Goal: Understand process/instructions

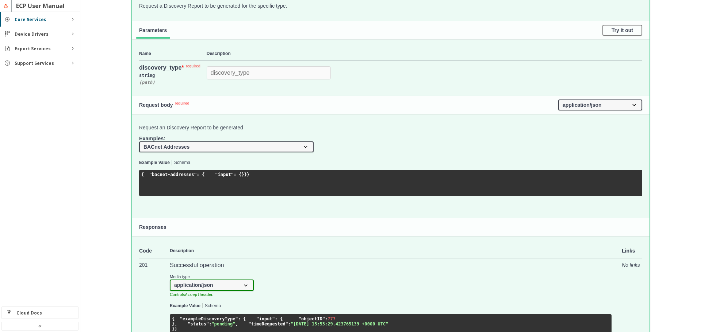
scroll to position [292, 0]
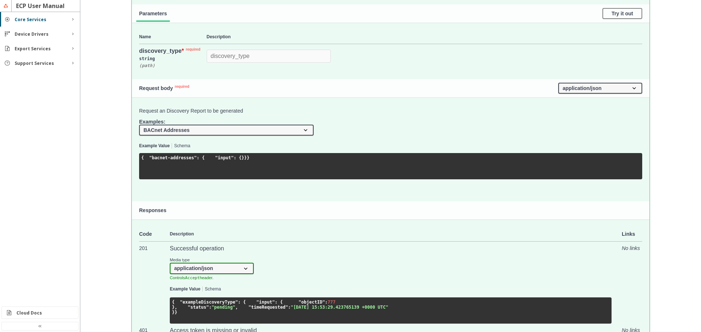
click at [194, 132] on select "BACnet Addresses BACnet Data Point Instances for Device OPC-UA Find Servers usi…" at bounding box center [226, 130] width 174 height 11
select select "bacnet_devices"
click at [139, 125] on select "BACnet Addresses BACnet Data Point Instances for Device OPC-UA Find Servers usi…" at bounding box center [226, 130] width 174 height 11
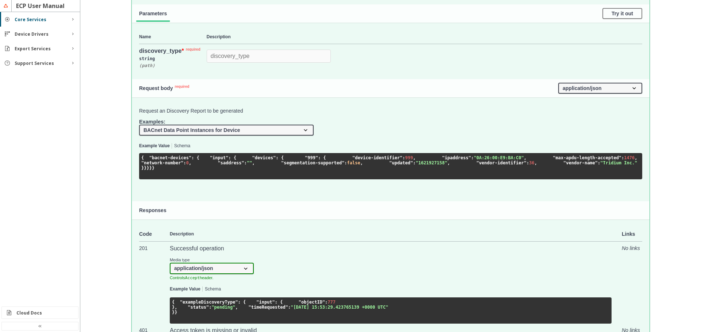
click at [210, 161] on span ""input"" at bounding box center [219, 157] width 19 height 5
copy code ""input" : {"
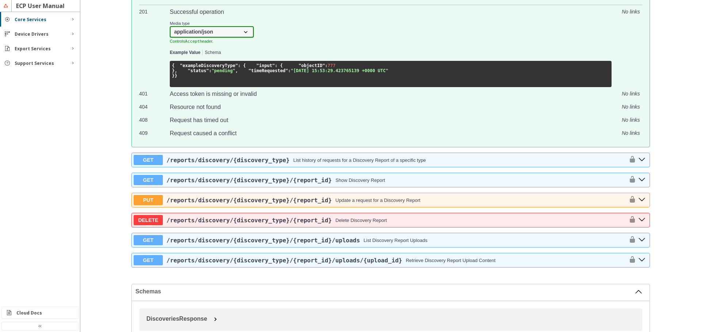
scroll to position [511, 0]
